Goal: Navigation & Orientation: Find specific page/section

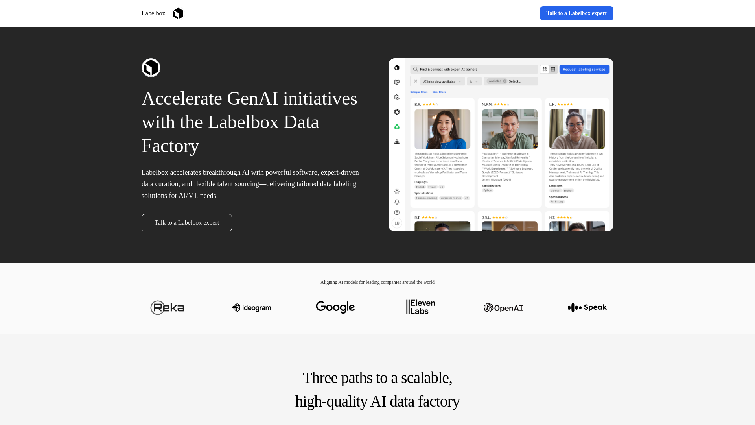
scroll to position [382, 0]
